Goal: Task Accomplishment & Management: Use online tool/utility

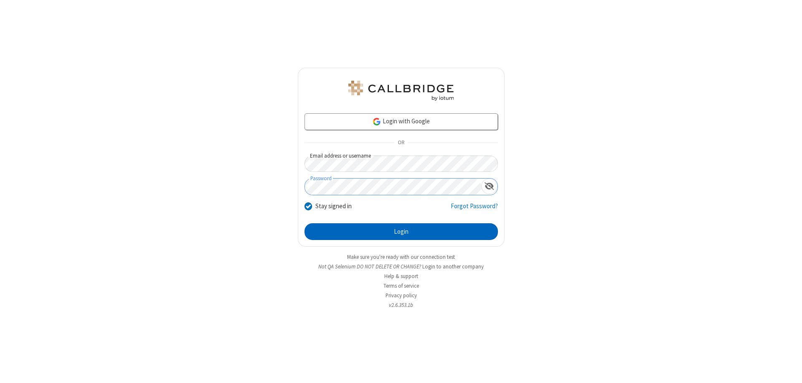
click at [401, 231] on button "Login" at bounding box center [401, 231] width 193 height 17
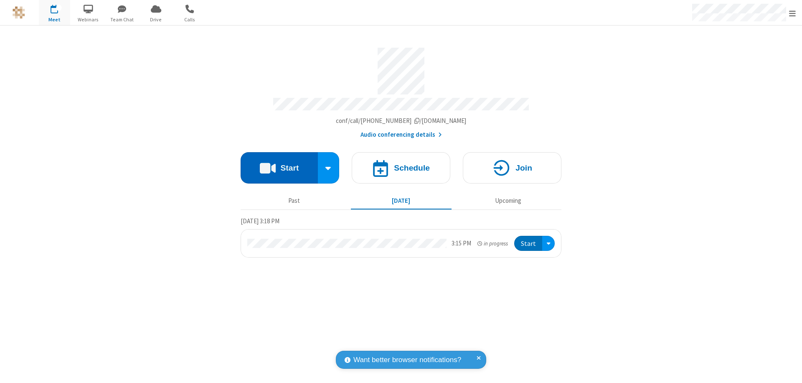
click at [279, 164] on button "Start" at bounding box center [279, 167] width 77 height 31
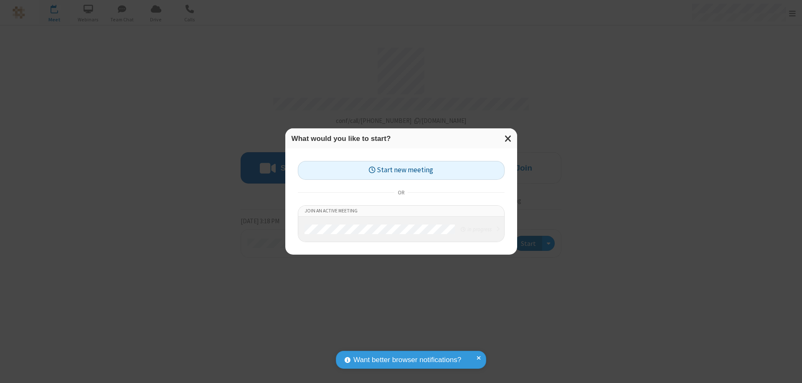
click at [401, 170] on button "Start new meeting" at bounding box center [401, 170] width 207 height 19
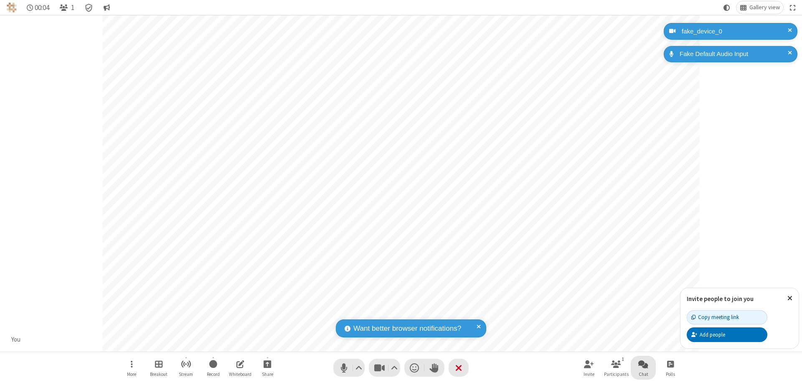
click at [643, 363] on span "Open chat" at bounding box center [643, 363] width 10 height 10
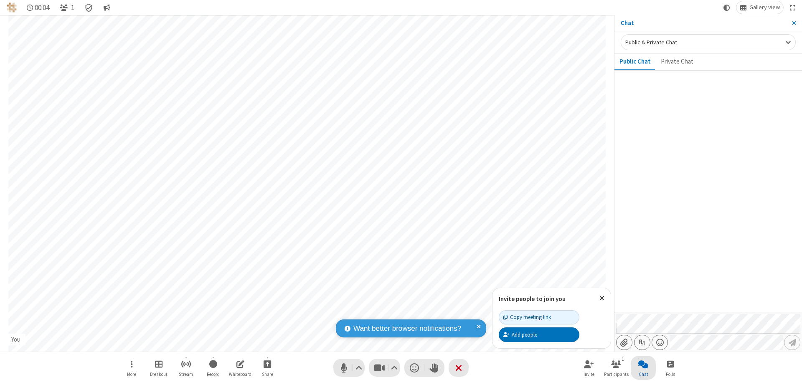
type input "C:\fakepath\doc_test.docx"
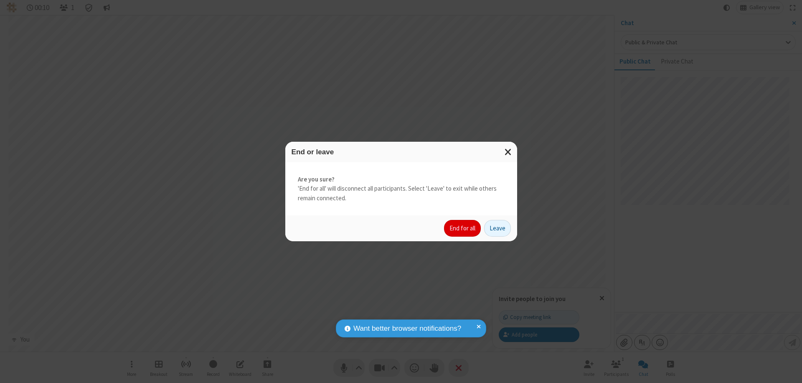
click at [463, 228] on button "End for all" at bounding box center [462, 228] width 37 height 17
